Goal: Information Seeking & Learning: Learn about a topic

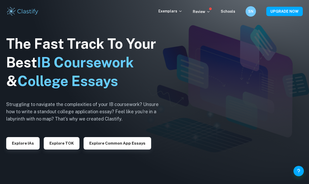
click at [25, 149] on button "Explore IAs" at bounding box center [22, 143] width 33 height 12
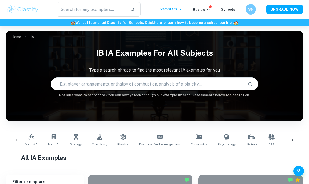
click at [70, 138] on link "Biology" at bounding box center [76, 139] width 16 height 17
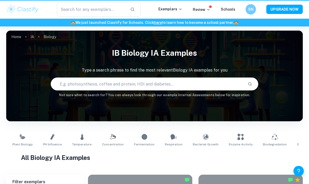
type input "Biology"
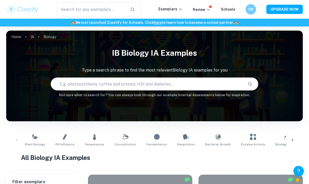
click at [182, 81] on input "text" at bounding box center [147, 84] width 193 height 14
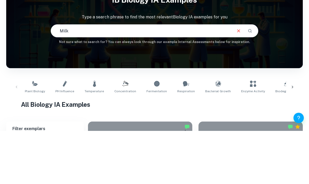
scroll to position [53, 0]
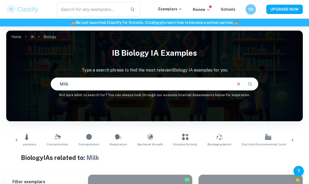
click at [194, 84] on input "Milk" at bounding box center [141, 84] width 181 height 14
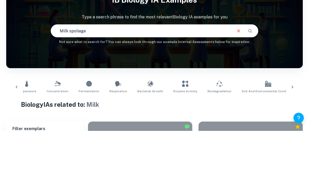
type input "Milk spoliage"
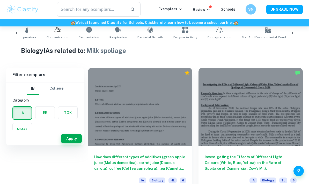
scroll to position [121, 0]
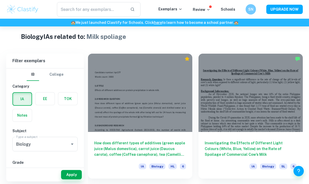
click at [262, 123] on div at bounding box center [250, 93] width 104 height 78
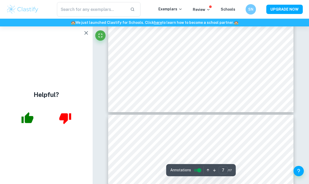
scroll to position [1661, 0]
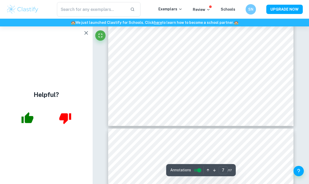
click at [91, 29] on div "Helpful?" at bounding box center [46, 104] width 93 height 157
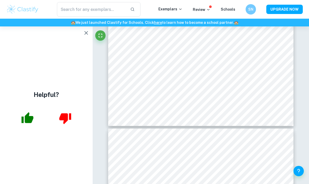
click at [91, 29] on div "Helpful?" at bounding box center [46, 104] width 93 height 157
click at [86, 33] on icon "button" at bounding box center [86, 33] width 4 height 4
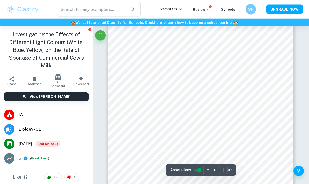
scroll to position [0, 0]
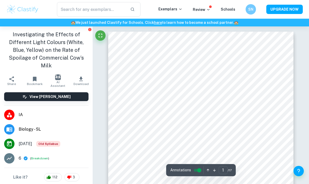
click at [80, 77] on icon "button" at bounding box center [81, 79] width 4 height 4
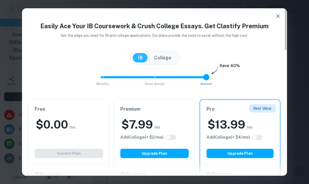
click at [278, 16] on icon "button" at bounding box center [278, 16] width 4 height 4
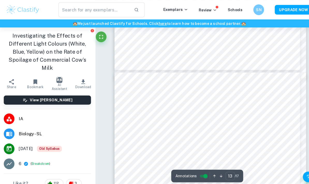
scroll to position [2914, 0]
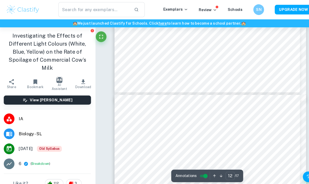
type input "11"
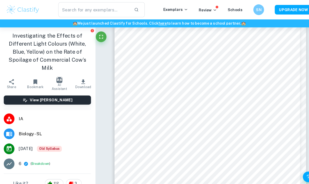
scroll to position [2503, 0]
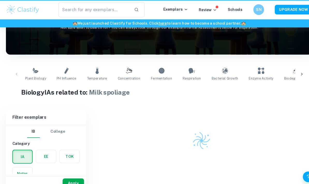
scroll to position [68, 0]
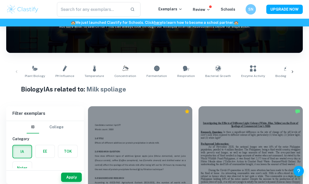
click at [39, 74] on span "Plant Biology" at bounding box center [35, 75] width 20 height 5
type input "Plant Biology"
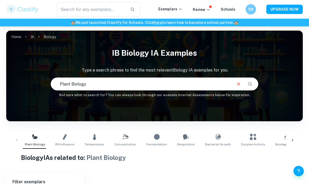
click at [36, 73] on div "IB Biology IA examples Type a search phrase to find the most relevant Biology I…" at bounding box center [154, 71] width 297 height 53
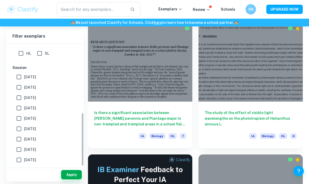
scroll to position [132, 0]
click at [114, 122] on h6 "Is there a significant association between [PERSON_NAME] perennis and Plantago …" at bounding box center [140, 118] width 92 height 17
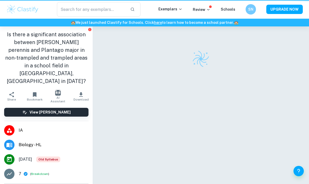
scroll to position [35, 0]
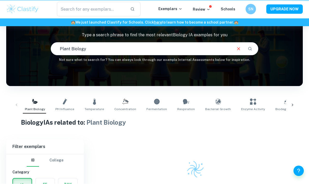
scroll to position [68, 0]
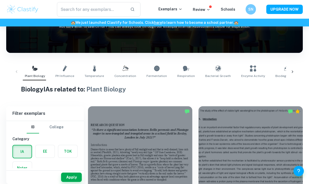
click at [241, 77] on span "Enzyme Activity" at bounding box center [253, 75] width 24 height 5
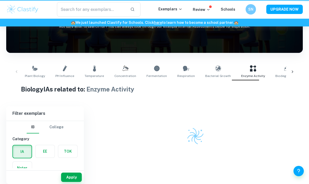
type input "Enzyme Activity"
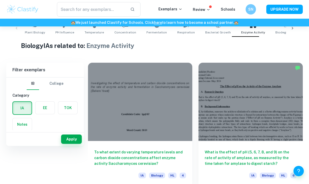
scroll to position [167, 0]
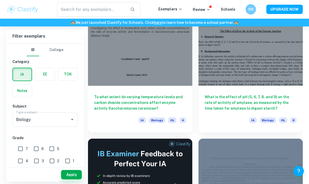
click at [180, 146] on img at bounding box center [140, 177] width 104 height 78
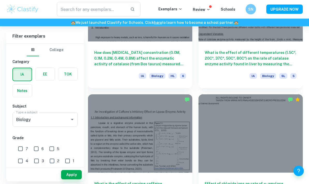
scroll to position [997, 0]
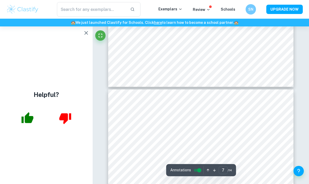
type input "6"
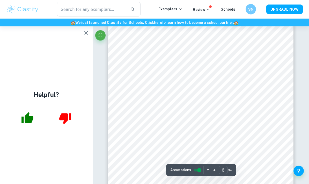
click at [87, 33] on icon "button" at bounding box center [86, 33] width 6 height 6
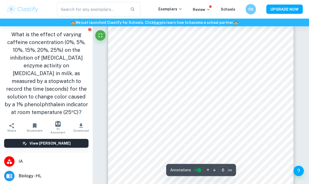
scroll to position [1486, 0]
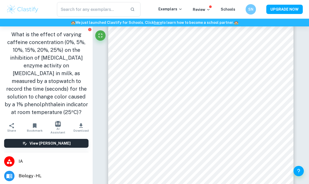
click at [11, 34] on h1 "What is the effect of varying caffeine concentration (0%, 5%, 10%, 15%, 20%, 25…" at bounding box center [46, 73] width 84 height 85
